Goal: Task Accomplishment & Management: Manage account settings

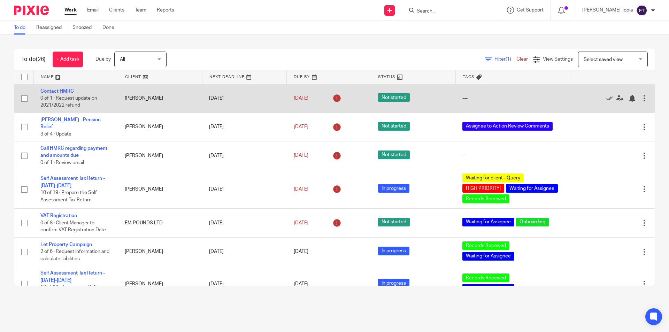
click at [142, 97] on td "[PERSON_NAME]" at bounding box center [160, 98] width 84 height 29
click at [45, 90] on link "Contact HMRC" at bounding box center [56, 91] width 33 height 5
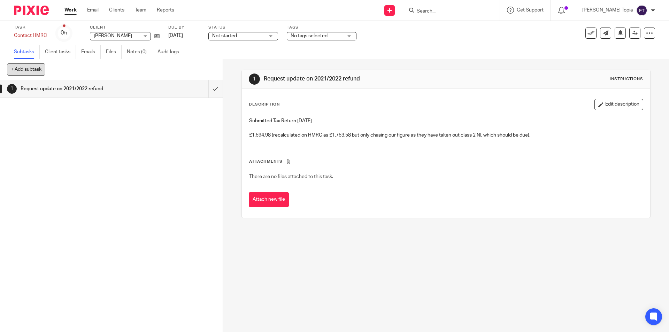
click at [32, 72] on button "+ Add subtask" at bounding box center [26, 69] width 38 height 12
click at [206, 92] on input "submit" at bounding box center [111, 88] width 223 height 17
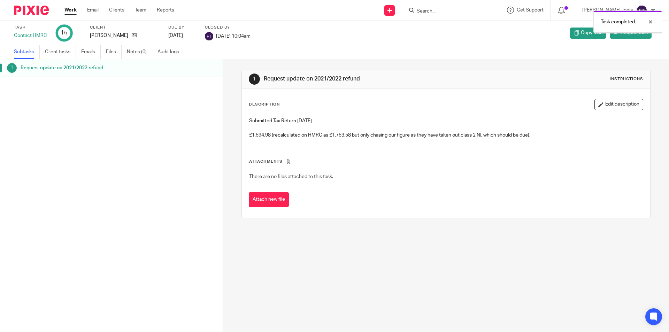
click at [627, 36] on span "Reopen task" at bounding box center [634, 32] width 27 height 7
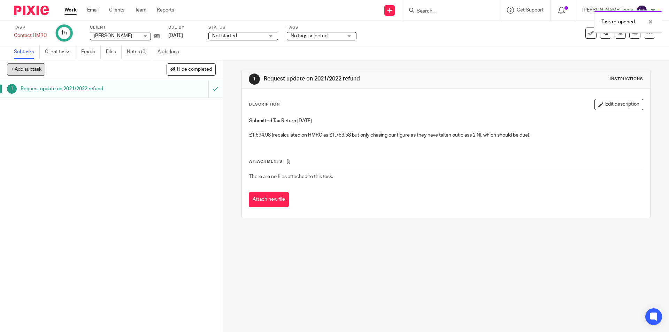
click at [39, 66] on button "+ Add subtask" at bounding box center [26, 69] width 38 height 12
type input "Update"
click at [202, 68] on p "+ Add" at bounding box center [206, 70] width 20 height 12
click at [617, 106] on button "Edit description" at bounding box center [619, 104] width 49 height 11
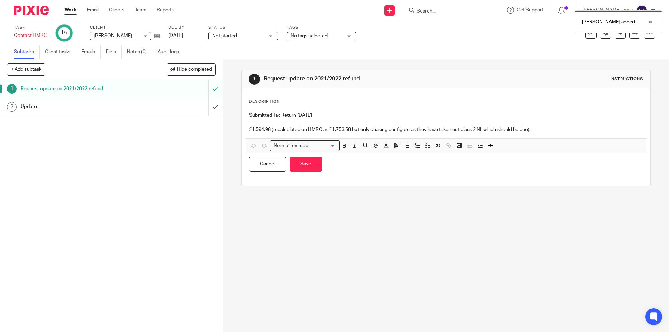
click at [136, 102] on h1 "Update" at bounding box center [81, 106] width 121 height 10
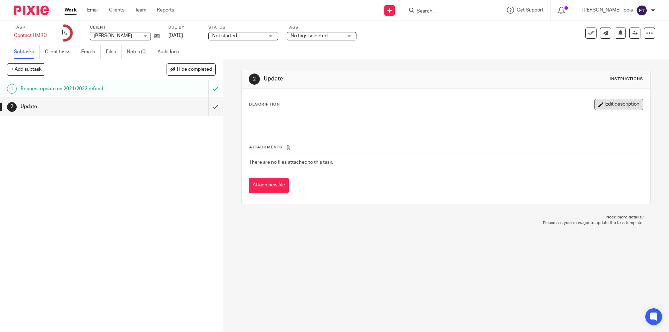
click at [606, 104] on button "Edit description" at bounding box center [619, 104] width 49 height 11
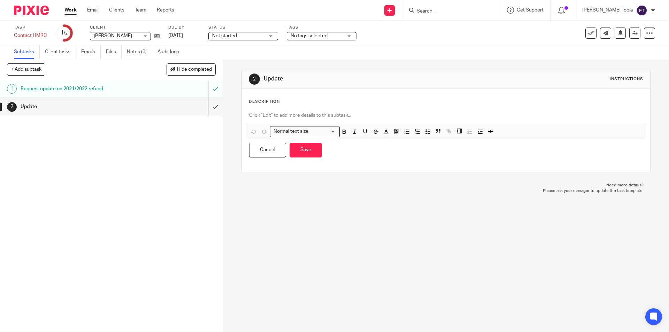
click at [310, 117] on p at bounding box center [446, 115] width 394 height 7
click at [304, 150] on button "Save" at bounding box center [306, 150] width 32 height 15
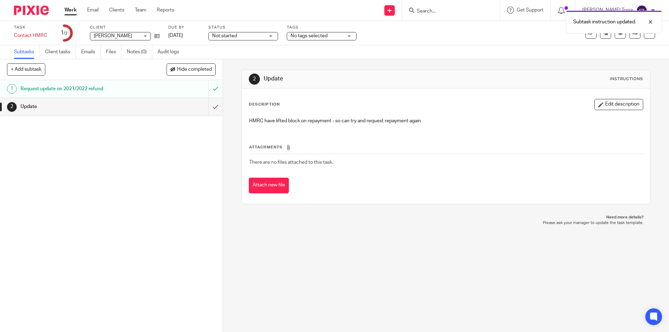
click at [353, 38] on div "No tags selected" at bounding box center [322, 36] width 70 height 8
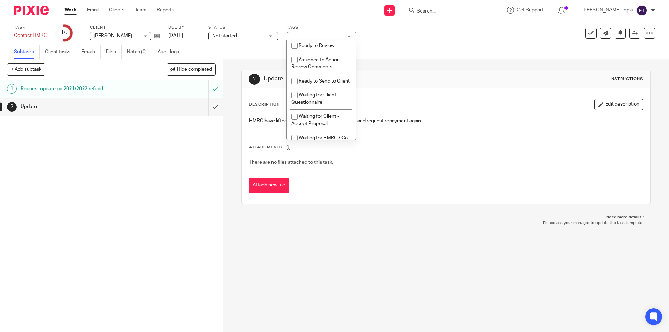
scroll to position [245, 0]
click at [296, 45] on input "checkbox" at bounding box center [294, 43] width 13 height 13
checkbox input "true"
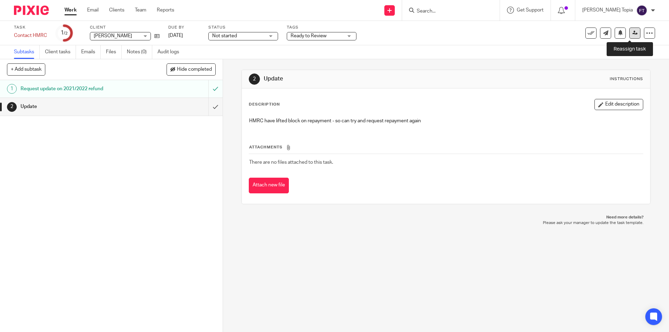
click at [630, 36] on link at bounding box center [635, 33] width 11 height 11
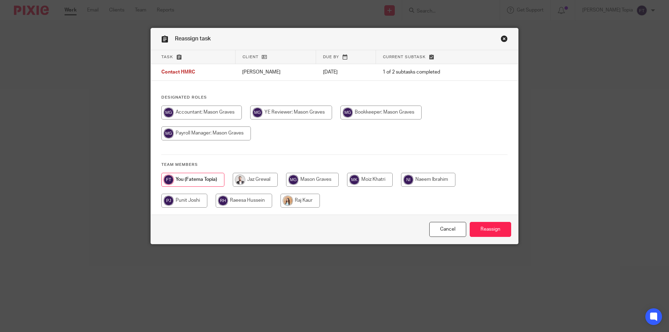
click at [189, 115] on input "radio" at bounding box center [201, 113] width 81 height 14
radio input "true"
click at [487, 227] on input "Reassign" at bounding box center [490, 229] width 41 height 15
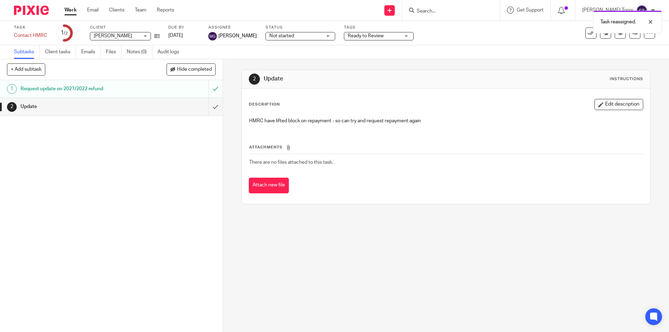
click at [160, 162] on div "1 Request update on 2021/2022 refund 2 Update" at bounding box center [111, 206] width 223 height 252
click at [65, 11] on link "Work" at bounding box center [71, 10] width 12 height 7
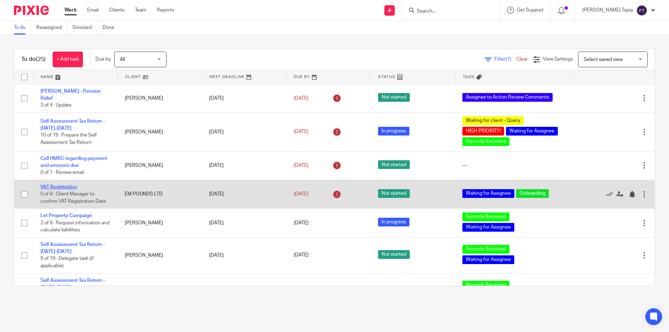
click at [73, 185] on link "VAT Registration" at bounding box center [58, 187] width 37 height 5
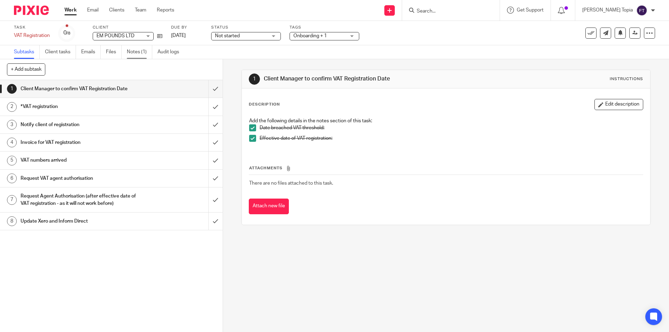
click at [139, 52] on link "Notes (1)" at bounding box center [139, 52] width 25 height 14
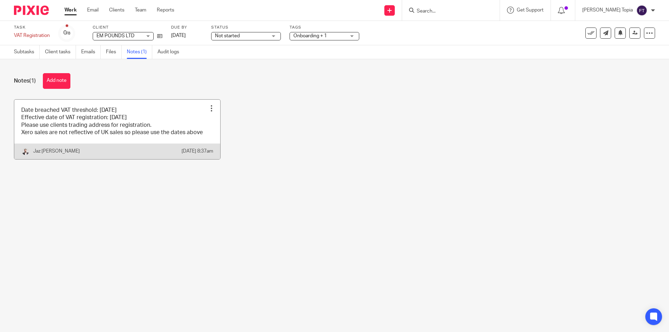
click at [112, 132] on link at bounding box center [117, 130] width 206 height 60
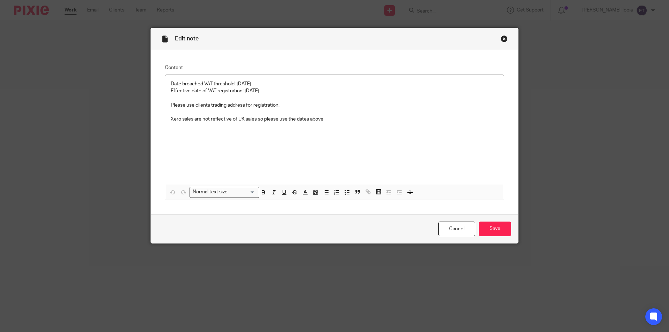
click at [502, 39] on div "Close this dialog window" at bounding box center [504, 38] width 7 height 7
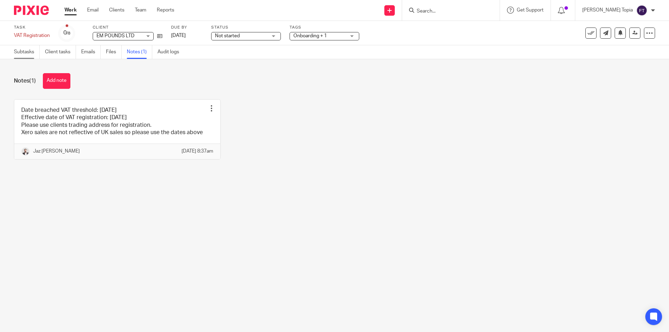
click at [25, 53] on link "Subtasks" at bounding box center [27, 52] width 26 height 14
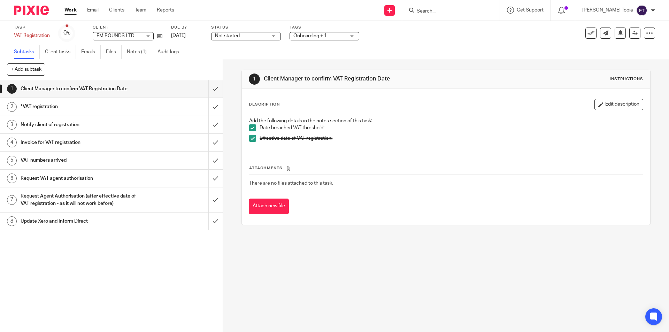
click at [42, 105] on h1 "*VAT registration" at bounding box center [81, 106] width 121 height 10
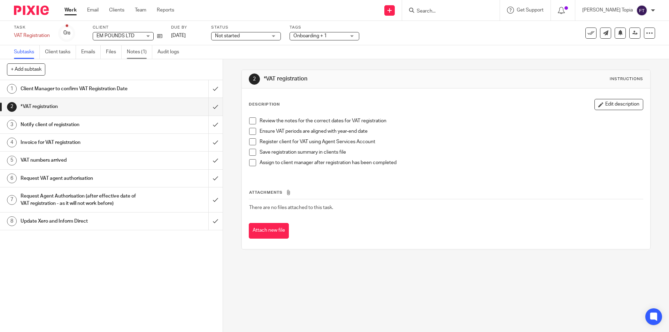
click at [131, 53] on link "Notes (1)" at bounding box center [139, 52] width 25 height 14
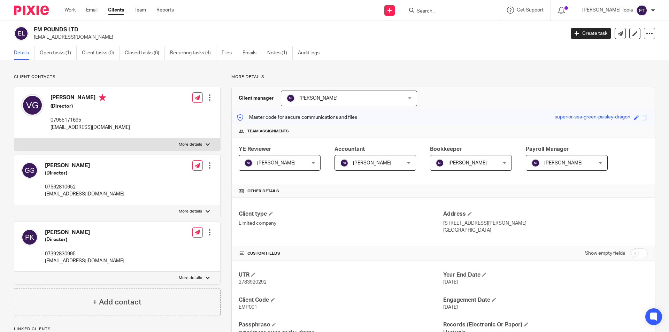
drag, startPoint x: 83, startPoint y: 29, endPoint x: 35, endPoint y: 31, distance: 47.8
click at [35, 31] on h2 "EM POUNDS LTD" at bounding box center [245, 29] width 422 height 7
copy h2 "EM POUNDS LTD"
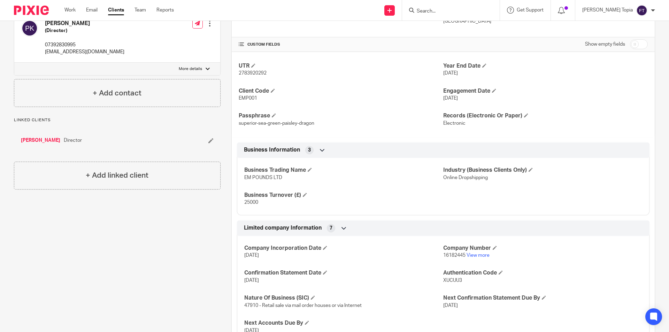
scroll to position [313, 0]
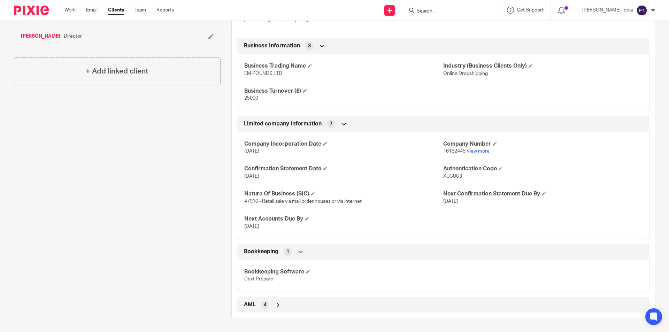
click at [457, 153] on span "16182445" at bounding box center [454, 151] width 22 height 5
copy p "16182445"
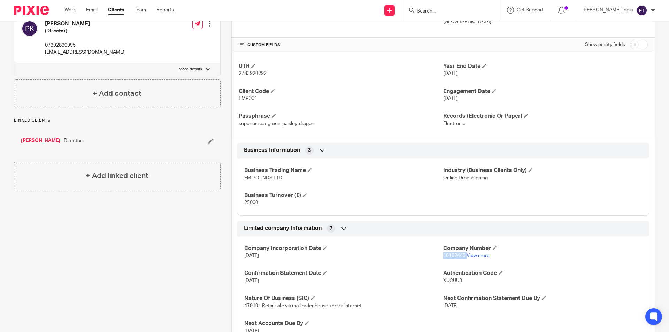
click at [249, 75] on span "2783920292" at bounding box center [253, 73] width 28 height 5
copy span "2783920292"
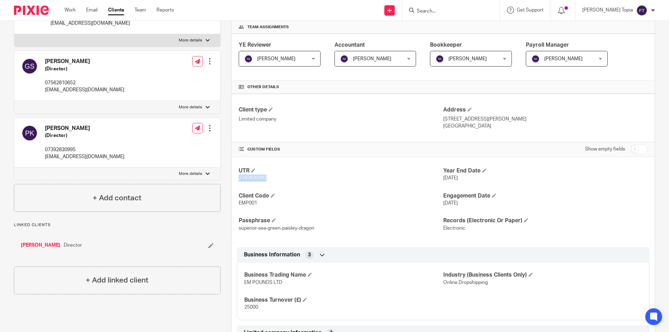
scroll to position [0, 0]
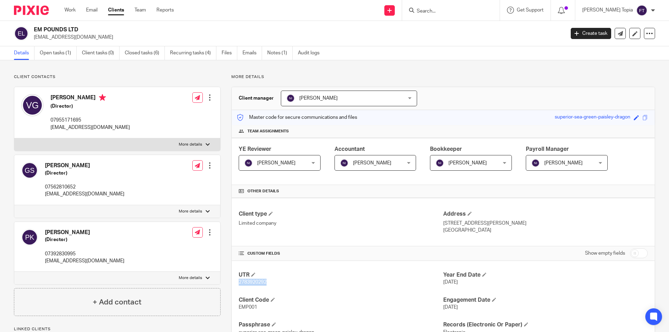
drag, startPoint x: 91, startPoint y: 97, endPoint x: 51, endPoint y: 95, distance: 40.1
click at [51, 95] on h4 "[PERSON_NAME]" at bounding box center [90, 98] width 79 height 9
copy h4 "[PERSON_NAME]"
click at [207, 145] on div at bounding box center [208, 145] width 4 height 4
click at [14, 138] on input "More details" at bounding box center [14, 138] width 0 height 0
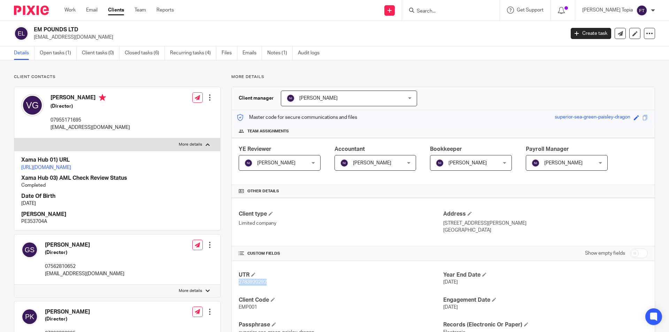
click at [208, 142] on label "More details" at bounding box center [117, 144] width 206 height 13
click at [14, 138] on input "More details" at bounding box center [14, 138] width 0 height 0
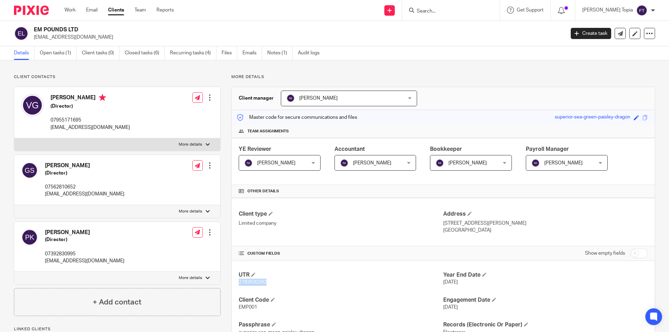
click at [210, 145] on label "More details" at bounding box center [117, 144] width 206 height 13
click at [14, 138] on input "More details" at bounding box center [14, 138] width 0 height 0
checkbox input "true"
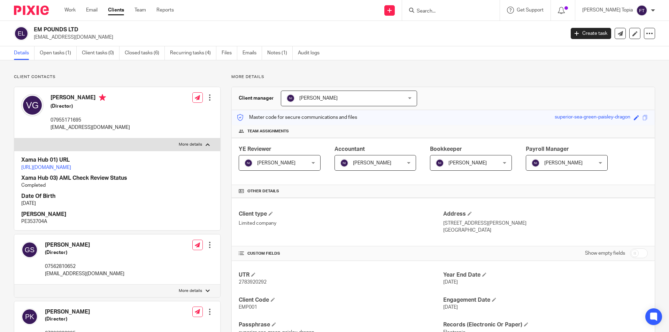
click at [35, 225] on p "PE353704A" at bounding box center [117, 221] width 192 height 7
copy p "PE353704A"
click at [470, 104] on div "Client manager Naeem Ibrahim Naeem Ibrahim Fatema Topia Jaz Grewal Mason Graves…" at bounding box center [443, 98] width 423 height 23
click at [446, 15] on div at bounding box center [451, 10] width 98 height 21
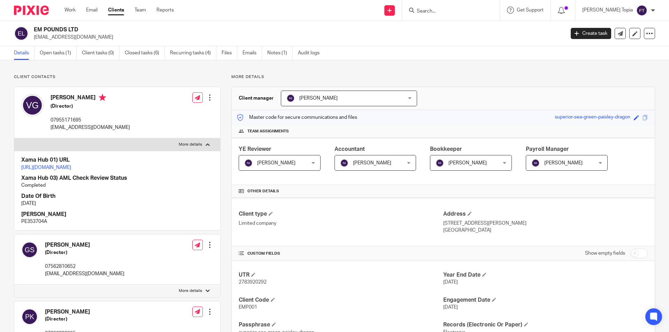
click at [446, 13] on input "Search" at bounding box center [447, 11] width 63 height 6
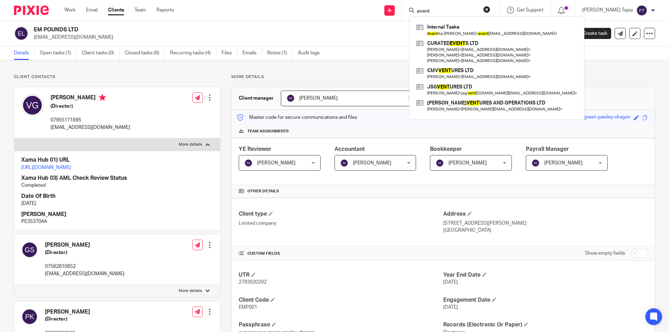
drag, startPoint x: 449, startPoint y: 10, endPoint x: 425, endPoint y: 10, distance: 24.4
click at [425, 10] on div "avent Internal Tasks Avant ika Rathi < avant ika@peakvisory.net > CURATED EVENT…" at bounding box center [451, 10] width 98 height 21
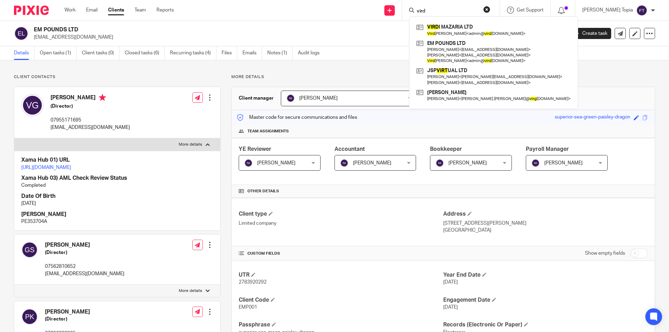
drag, startPoint x: 441, startPoint y: 11, endPoint x: 433, endPoint y: 11, distance: 8.0
click at [433, 11] on div "vird" at bounding box center [449, 10] width 81 height 9
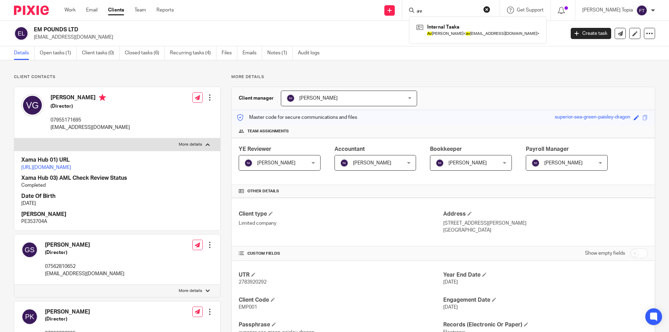
type input "a"
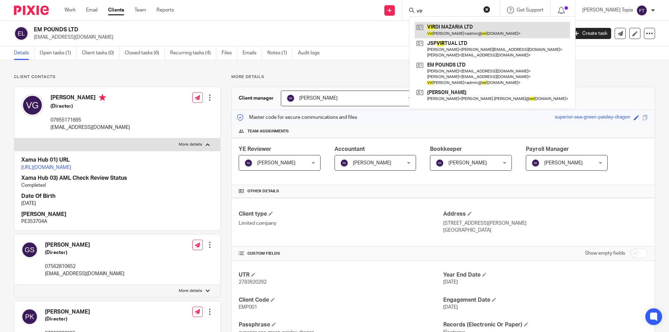
type input "vir"
click at [472, 24] on link at bounding box center [493, 30] width 156 height 16
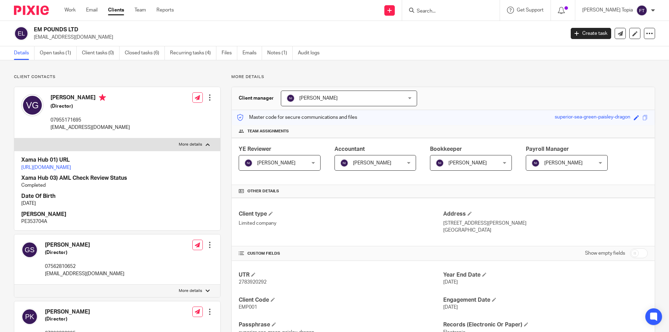
drag, startPoint x: 79, startPoint y: 29, endPoint x: 30, endPoint y: 30, distance: 49.2
click at [30, 30] on div "EM POUNDS LTD admin@virdimazaria.com" at bounding box center [287, 33] width 547 height 15
copy div "EM POUNDS LTD"
drag, startPoint x: 92, startPoint y: 97, endPoint x: 52, endPoint y: 96, distance: 39.7
click at [52, 96] on h4 "Virdavinder Gill" at bounding box center [90, 98] width 79 height 9
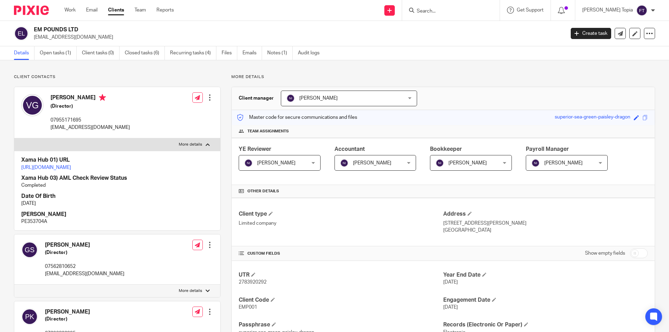
copy h4 "Virdavinder Gill"
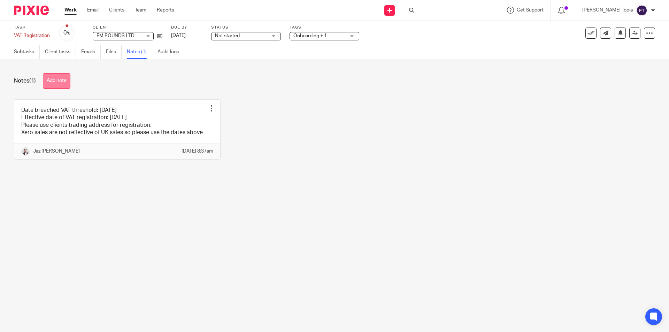
click at [60, 85] on button "Add note" at bounding box center [57, 81] width 28 height 16
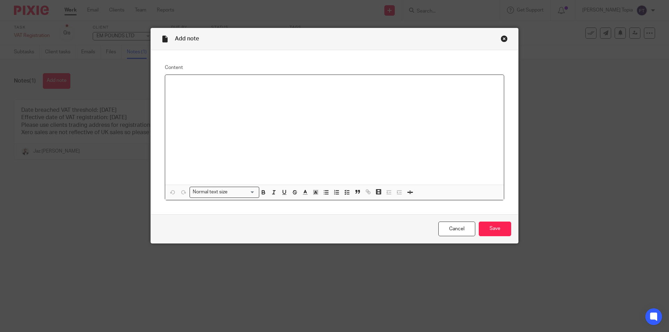
drag, startPoint x: 219, startPoint y: 97, endPoint x: 227, endPoint y: 101, distance: 9.0
click at [222, 98] on div at bounding box center [334, 130] width 339 height 110
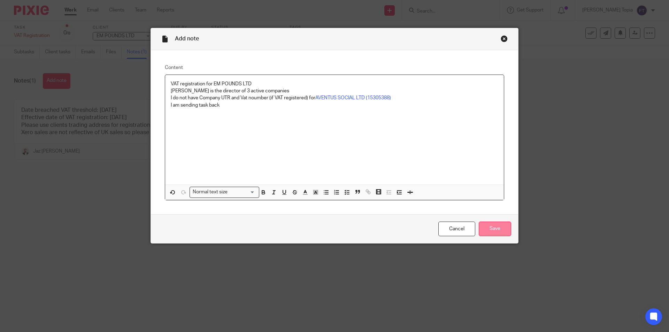
click at [494, 223] on input "Save" at bounding box center [495, 229] width 32 height 15
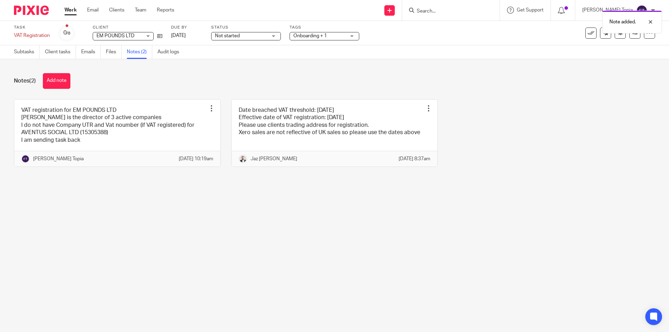
click at [350, 38] on div "Onboarding + 1" at bounding box center [325, 36] width 70 height 8
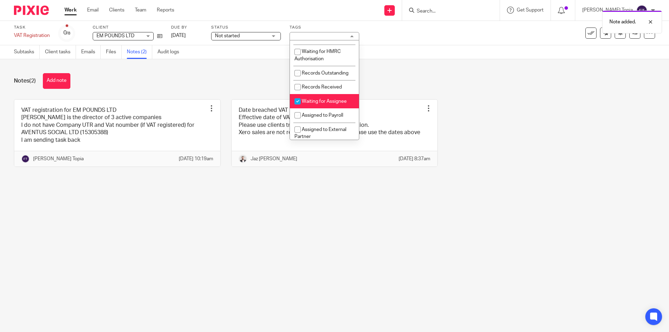
scroll to position [115, 0]
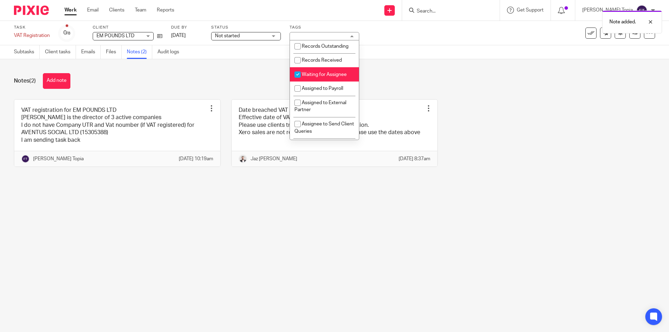
click at [299, 81] on input "checkbox" at bounding box center [297, 74] width 13 height 13
checkbox input "false"
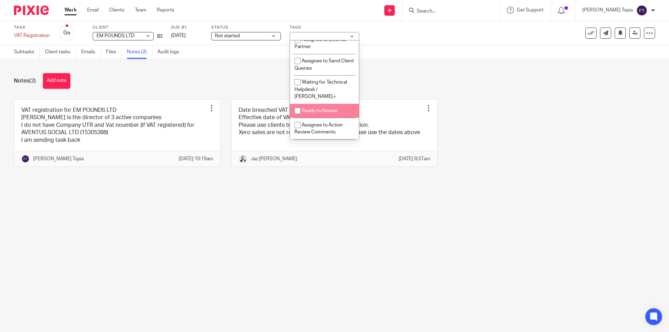
scroll to position [171, 0]
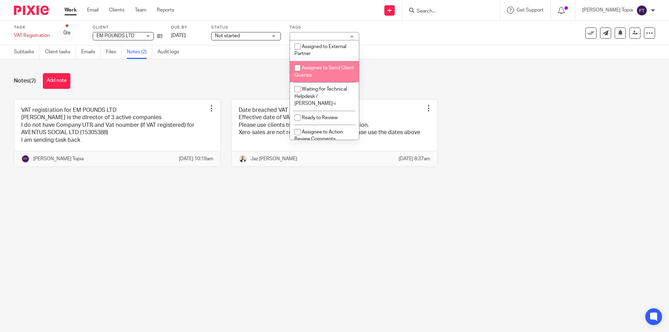
click at [298, 75] on input "checkbox" at bounding box center [297, 67] width 13 height 13
checkbox input "true"
click at [397, 78] on div "Notes (2) Add note" at bounding box center [335, 81] width 642 height 16
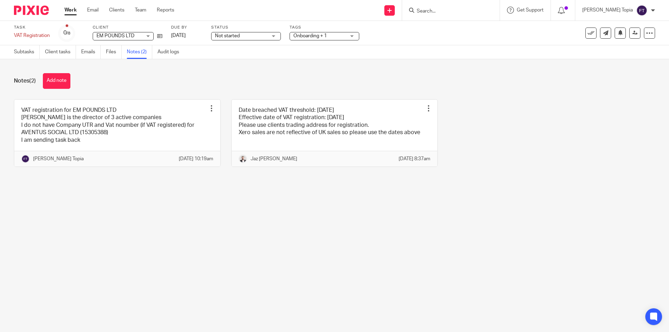
click at [69, 11] on link "Work" at bounding box center [71, 10] width 12 height 7
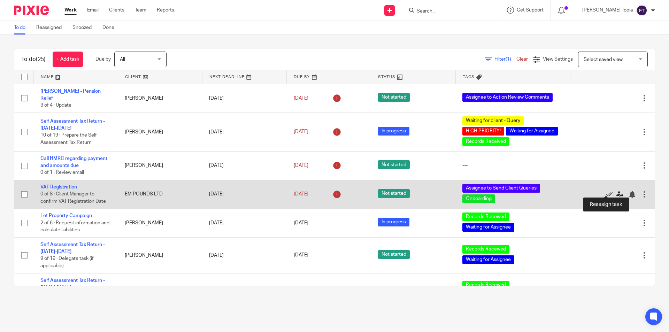
click at [617, 191] on icon at bounding box center [620, 194] width 7 height 7
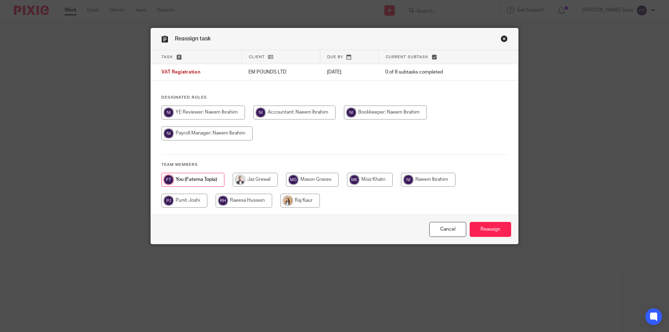
click at [502, 39] on link "Close this dialog window" at bounding box center [504, 39] width 7 height 9
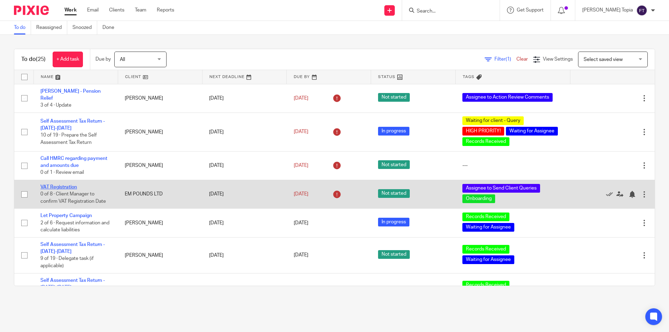
click at [67, 185] on link "VAT Registration" at bounding box center [58, 187] width 37 height 5
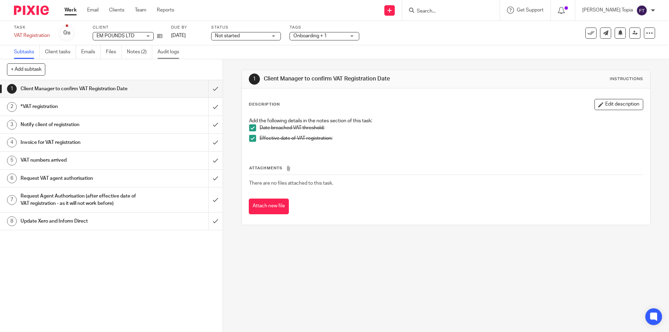
click at [167, 53] on link "Audit logs" at bounding box center [171, 52] width 27 height 14
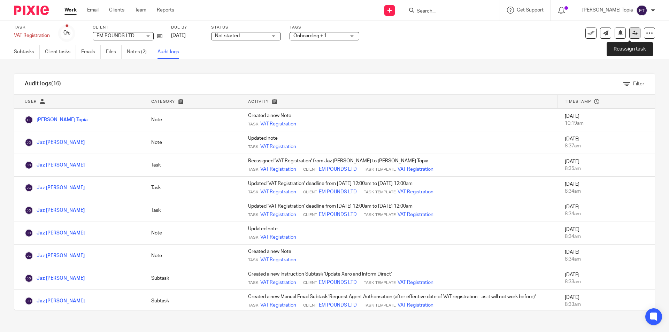
click at [633, 33] on icon at bounding box center [635, 32] width 5 height 5
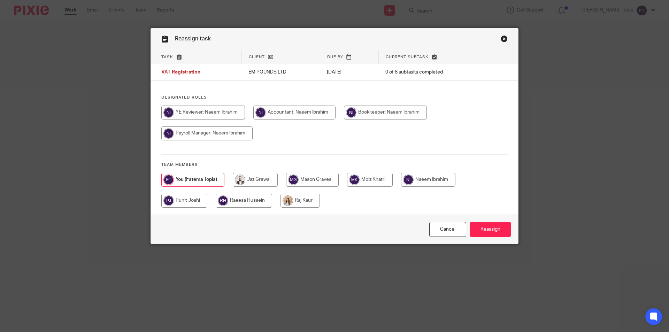
click at [245, 184] on input "radio" at bounding box center [255, 180] width 45 height 14
radio input "true"
click at [480, 226] on input "Reassign" at bounding box center [490, 229] width 41 height 15
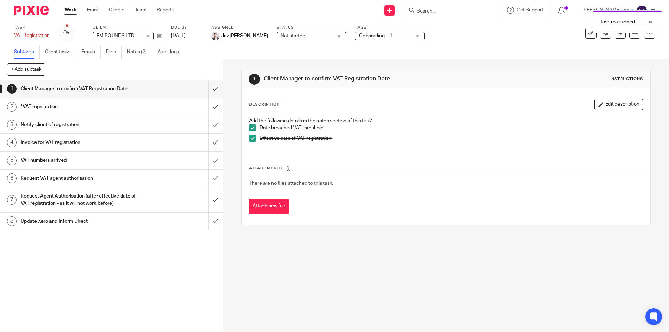
click at [68, 10] on link "Work" at bounding box center [71, 10] width 12 height 7
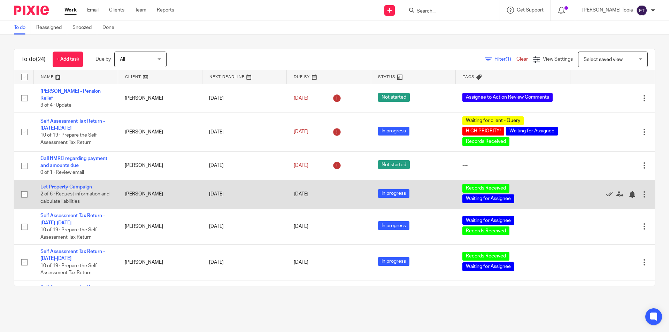
click at [57, 185] on link "Let Property Campaign" at bounding box center [66, 187] width 52 height 5
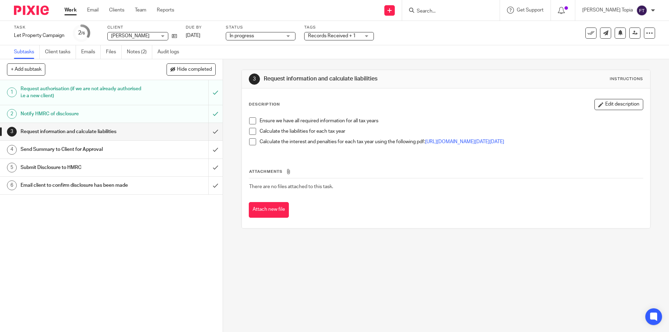
click at [333, 266] on div "3 Request information and calculate liabilities Instructions Description Edit d…" at bounding box center [446, 195] width 446 height 273
click at [133, 51] on link "Notes (2)" at bounding box center [139, 52] width 25 height 14
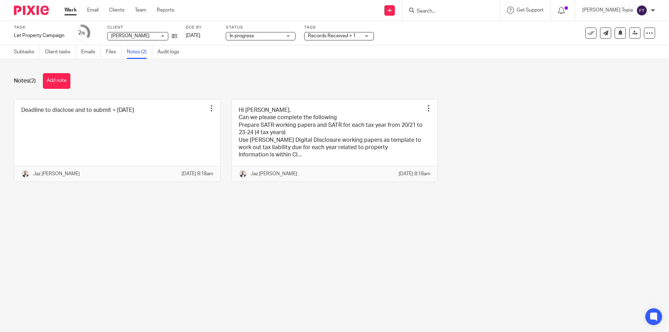
click at [327, 246] on main "Task Let Property Campaign Save Let Property Campaign 2 /6 Client [PERSON_NAME]…" at bounding box center [334, 166] width 669 height 332
click at [467, 8] on input "Search" at bounding box center [447, 11] width 63 height 6
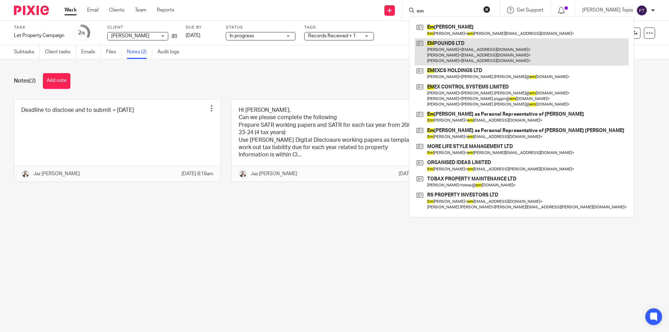
type input "em"
click at [468, 43] on link at bounding box center [522, 52] width 214 height 28
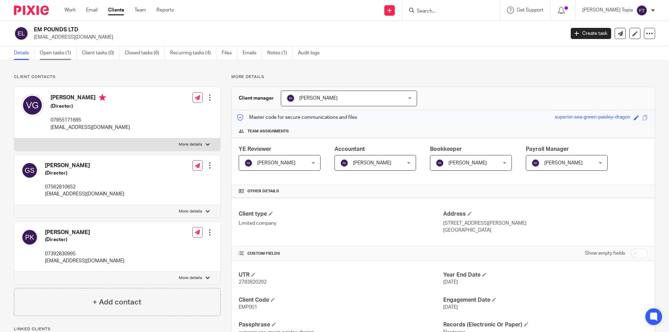
click at [67, 52] on link "Open tasks (1)" at bounding box center [58, 53] width 37 height 14
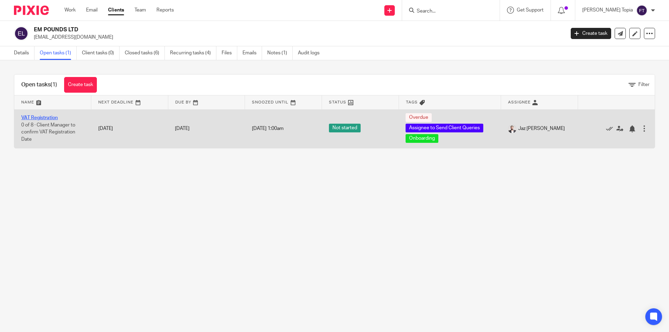
click at [48, 116] on link "VAT Registration" at bounding box center [39, 117] width 37 height 5
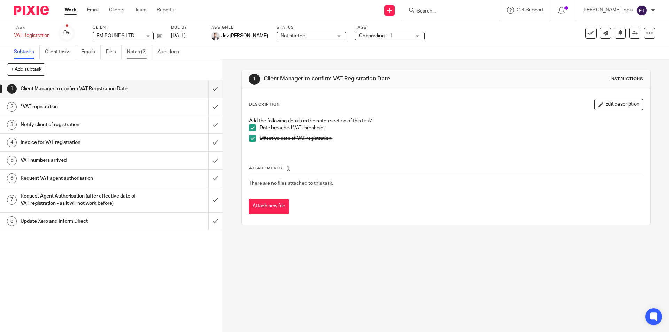
click at [132, 51] on link "Notes (2)" at bounding box center [139, 52] width 25 height 14
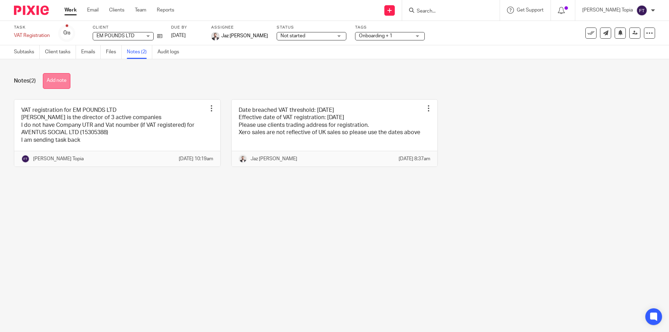
click at [66, 79] on button "Add note" at bounding box center [57, 81] width 28 height 16
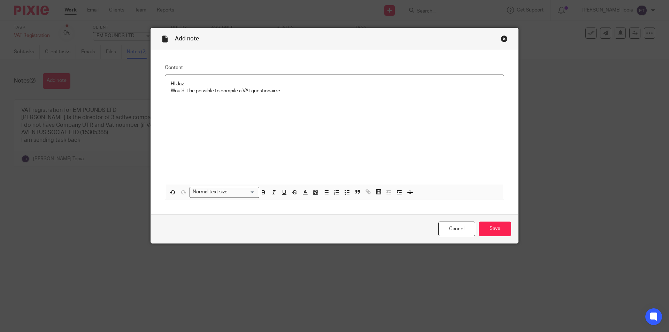
click at [249, 90] on p "Would it be possible to compile a VAt questionairre" at bounding box center [335, 91] width 328 height 7
click at [300, 90] on p "Would it be possible to prepare a VAT questionnaire" at bounding box center [335, 91] width 328 height 7
click at [207, 101] on p "Would it be possible to prepare a VAT questionnaire - similiar to the SATR q - …" at bounding box center [335, 95] width 328 height 14
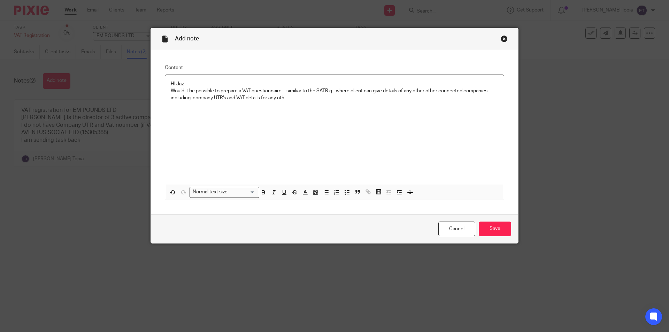
click at [488, 90] on p "Would it be possible to prepare a VAT questionnaire - similiar to the SATR q - …" at bounding box center [335, 95] width 328 height 14
click at [340, 98] on p "Would it be possible to prepare a VAT questionnaire - similiar to the SATR q - …" at bounding box center [335, 95] width 328 height 14
click at [246, 107] on p "This would save a lot of time" at bounding box center [335, 105] width 328 height 7
click at [487, 227] on input "Save" at bounding box center [495, 229] width 32 height 15
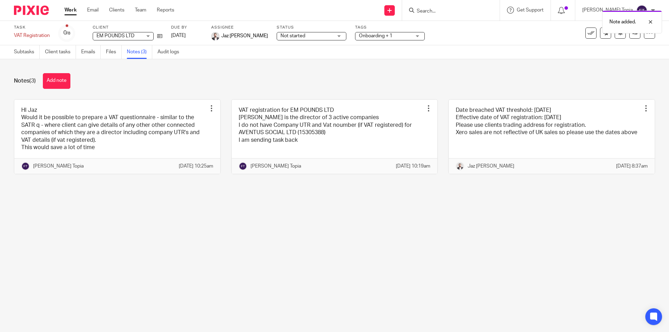
click at [72, 12] on link "Work" at bounding box center [71, 10] width 12 height 7
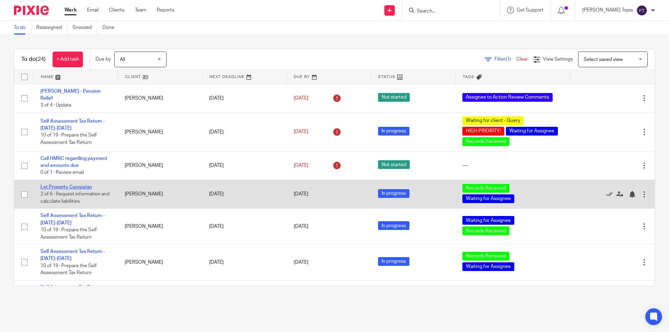
click at [58, 185] on link "Let Property Campaign" at bounding box center [66, 187] width 52 height 5
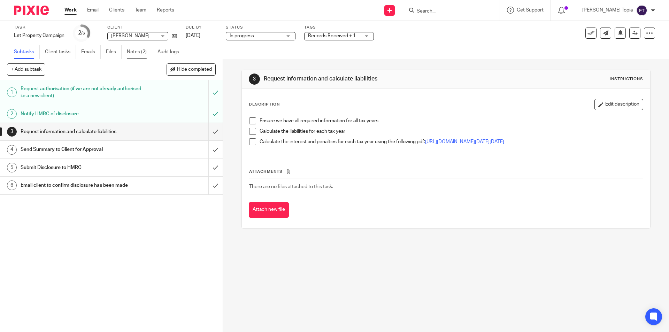
click at [128, 51] on link "Notes (2)" at bounding box center [139, 52] width 25 height 14
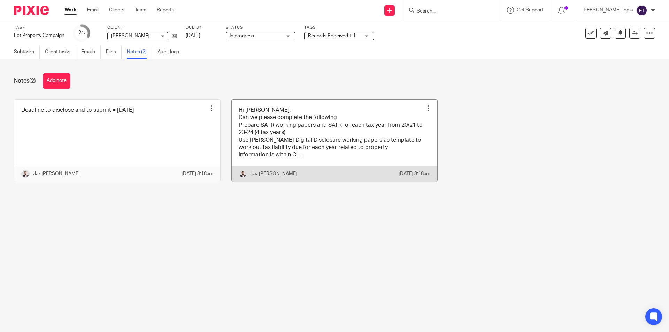
click at [252, 142] on link at bounding box center [335, 141] width 206 height 82
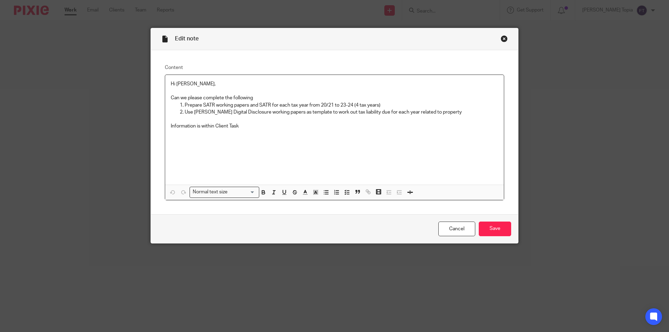
click at [501, 38] on div "Close this dialog window" at bounding box center [504, 38] width 7 height 7
